Goal: Find specific page/section: Find specific page/section

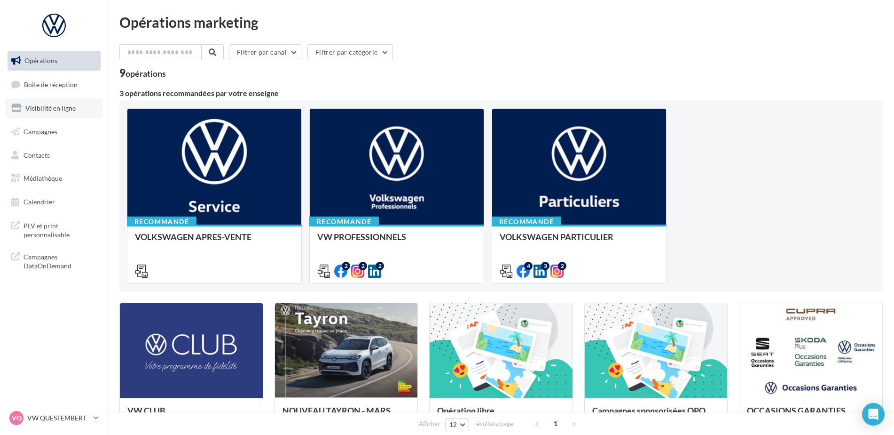
click at [62, 111] on span "Visibilité en ligne" at bounding box center [50, 108] width 50 height 8
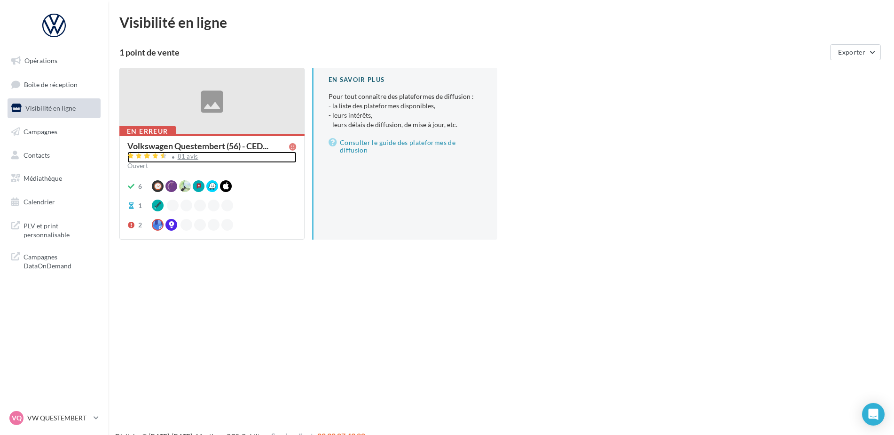
click at [182, 159] on div "81 avis" at bounding box center [188, 156] width 21 height 6
